Goal: Find specific page/section: Find specific page/section

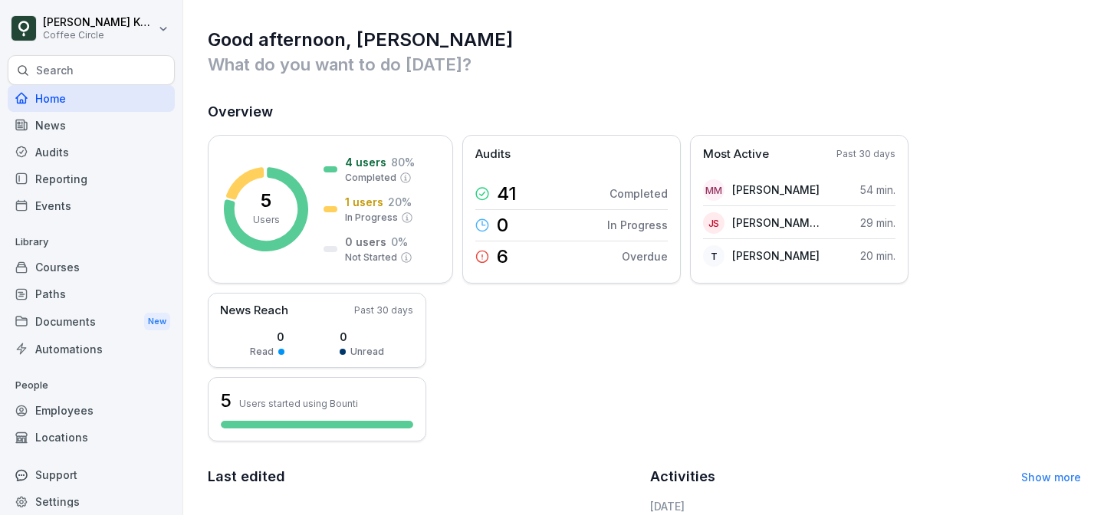
click at [674, 95] on div "Good afternoon, [PERSON_NAME] What do you want to do [DATE]? Overview 5 Users 4…" at bounding box center [643, 430] width 921 height 860
click at [136, 103] on div "Home" at bounding box center [91, 98] width 167 height 27
click at [98, 399] on div "Employees" at bounding box center [91, 410] width 167 height 27
